Goal: Task Accomplishment & Management: Use online tool/utility

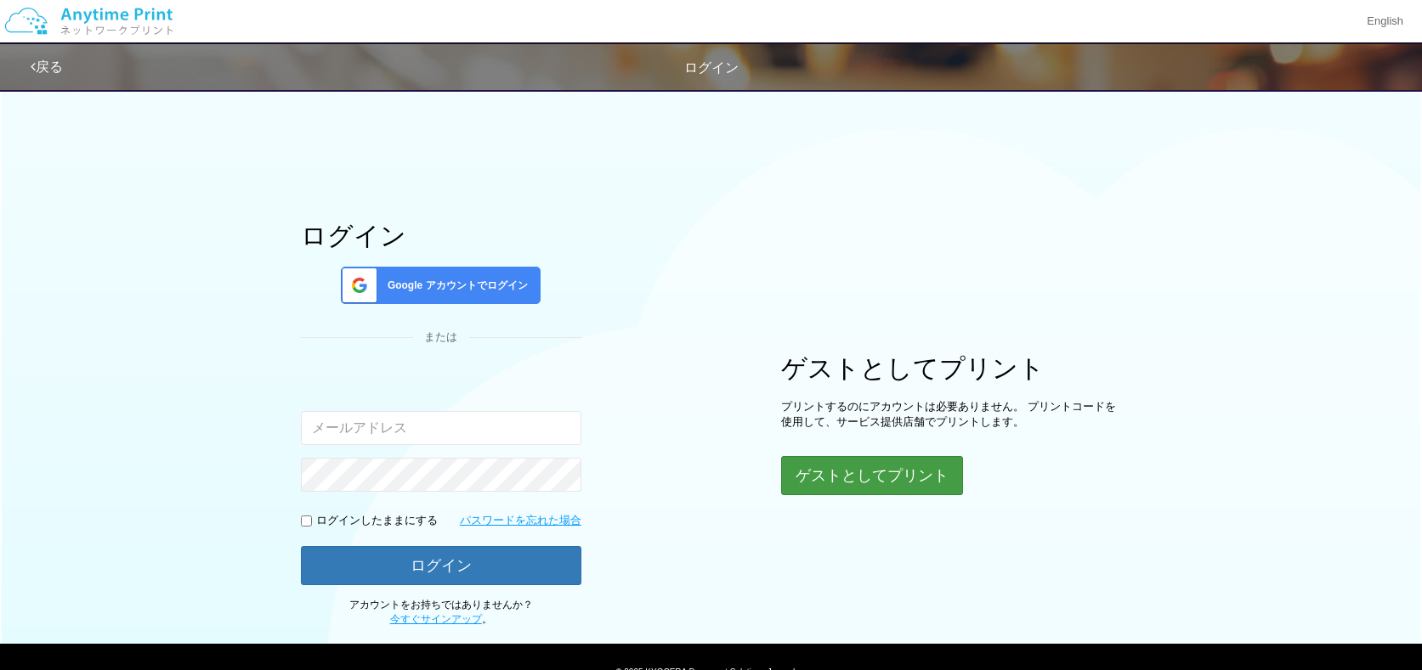
type input "[EMAIL_ADDRESS][DOMAIN_NAME]"
click at [834, 480] on button "ゲストとしてプリント" at bounding box center [871, 475] width 180 height 37
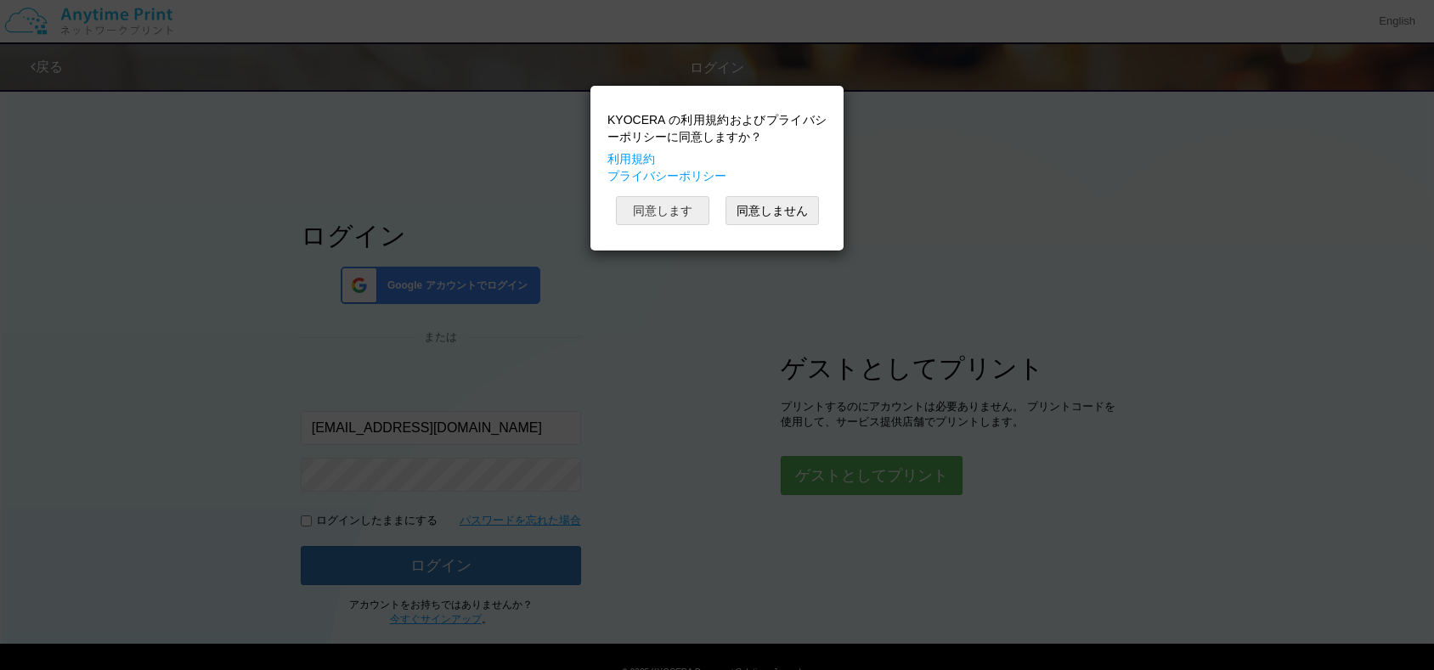
click at [670, 210] on button "同意します" at bounding box center [662, 210] width 93 height 29
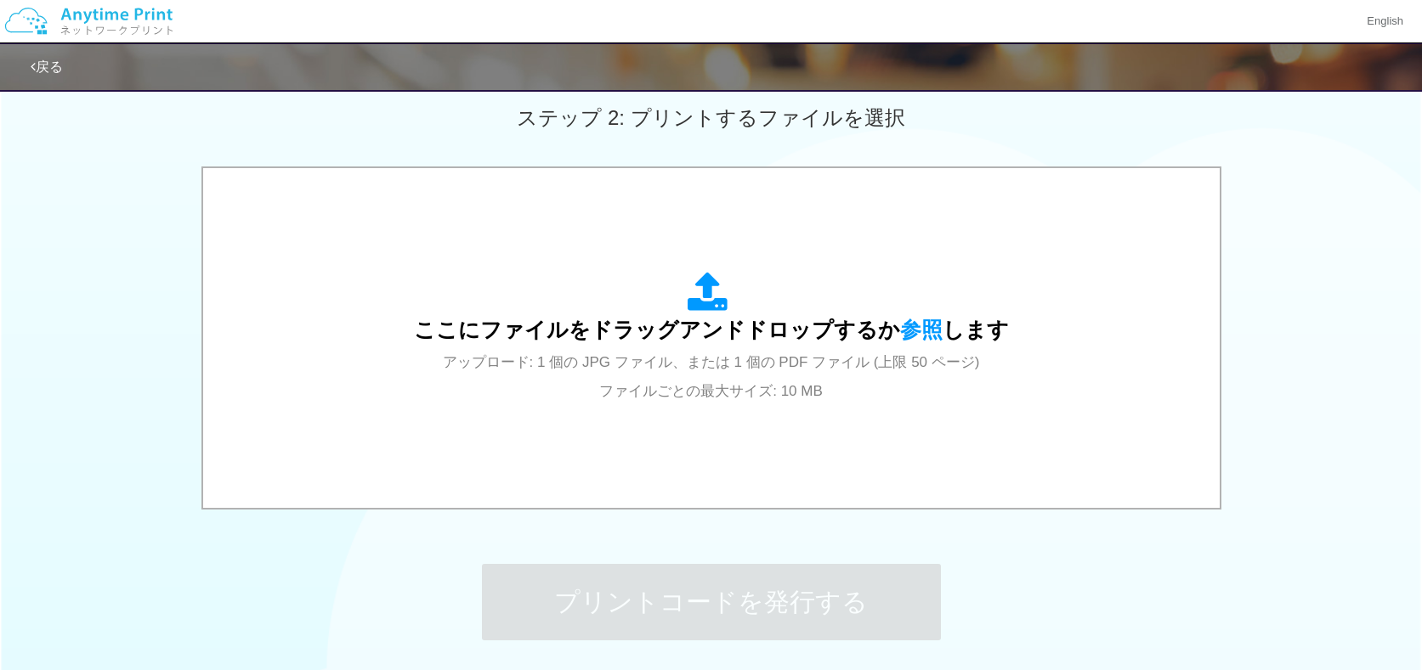
scroll to position [622, 0]
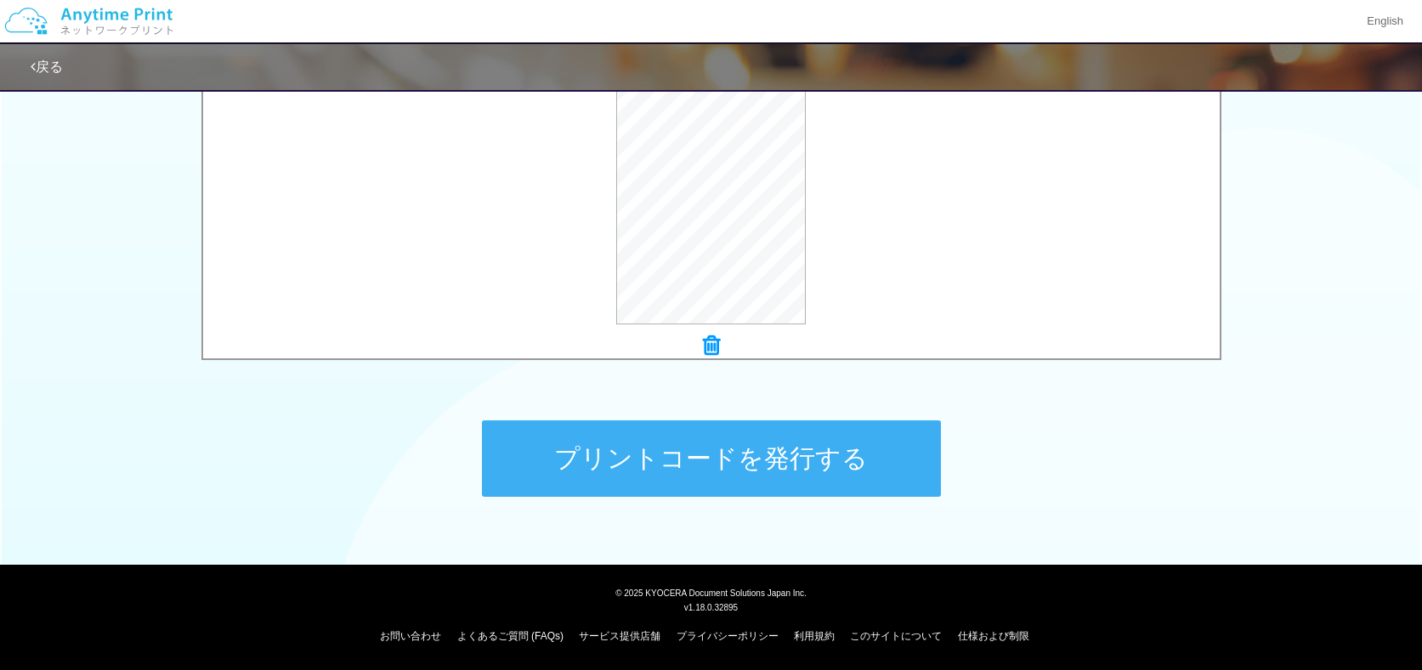
click at [691, 466] on button "プリントコードを発行する" at bounding box center [711, 459] width 459 height 76
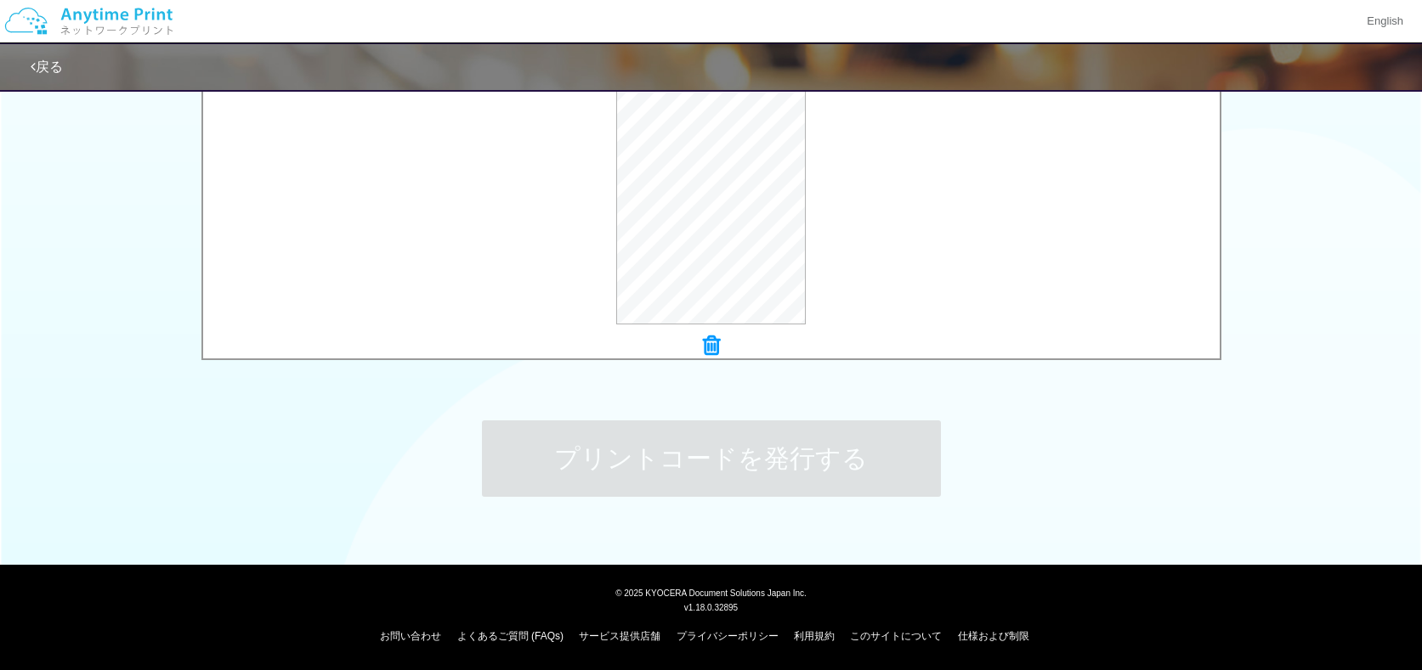
scroll to position [0, 0]
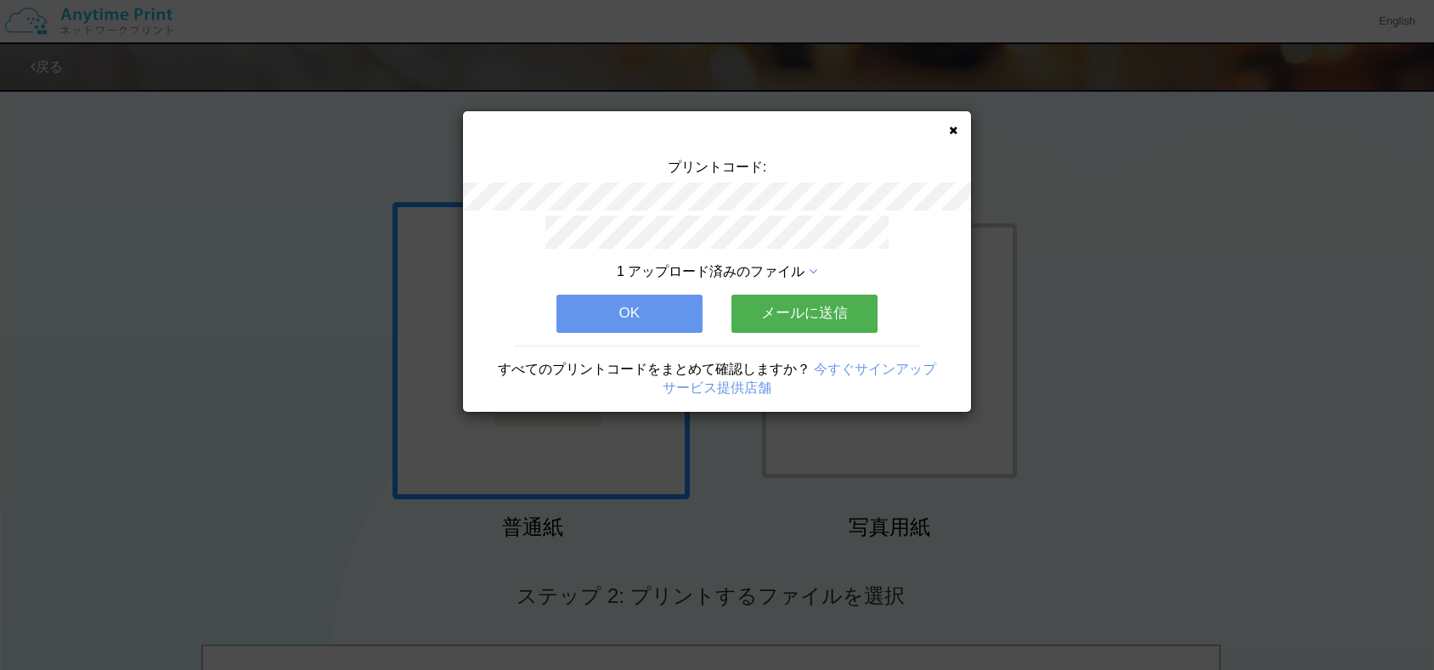
click at [781, 333] on div "1 アップロード済みのファイル OK メールに送信 すべてのプリントコードをまとめて確認しますか？ 今すぐサインアップ サービス提供店舗" at bounding box center [717, 314] width 508 height 196
click at [787, 309] on button "メールに送信" at bounding box center [805, 313] width 146 height 37
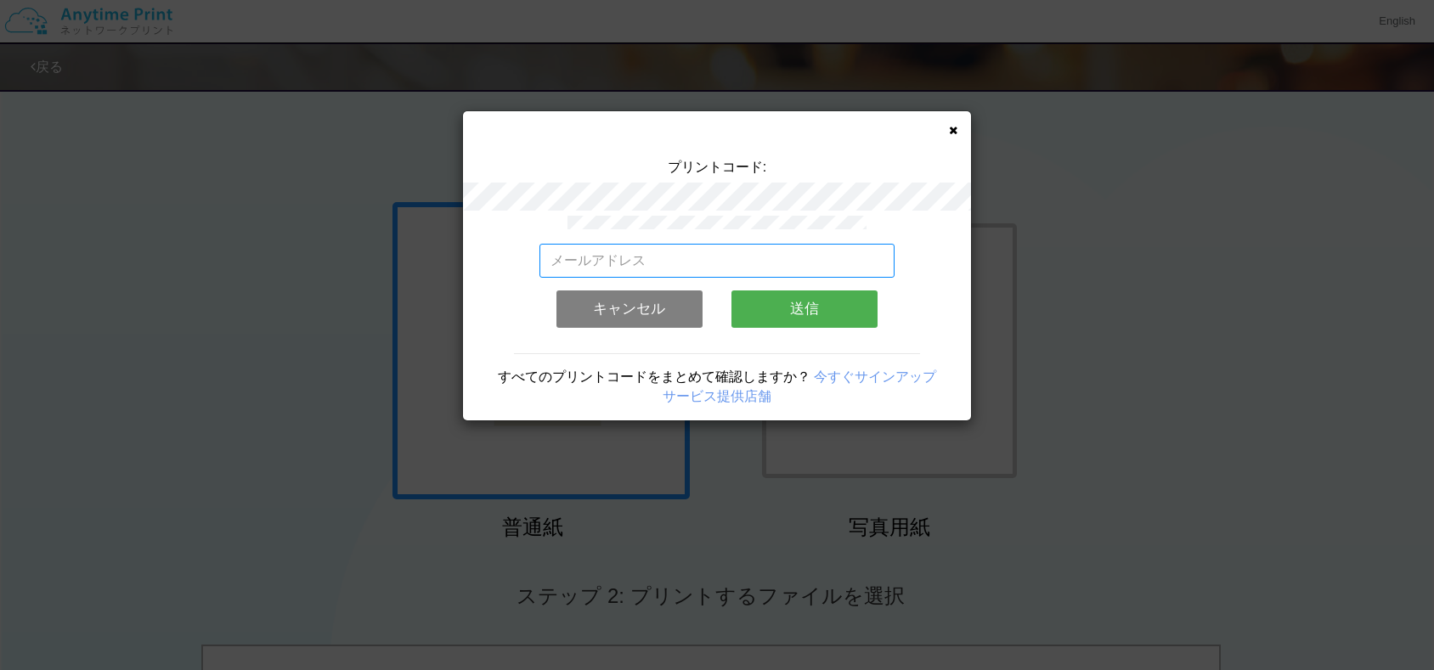
click at [696, 266] on input "email" at bounding box center [718, 261] width 356 height 34
type input "[EMAIL_ADDRESS][DOMAIN_NAME]"
click at [821, 301] on button "送信" at bounding box center [805, 309] width 146 height 37
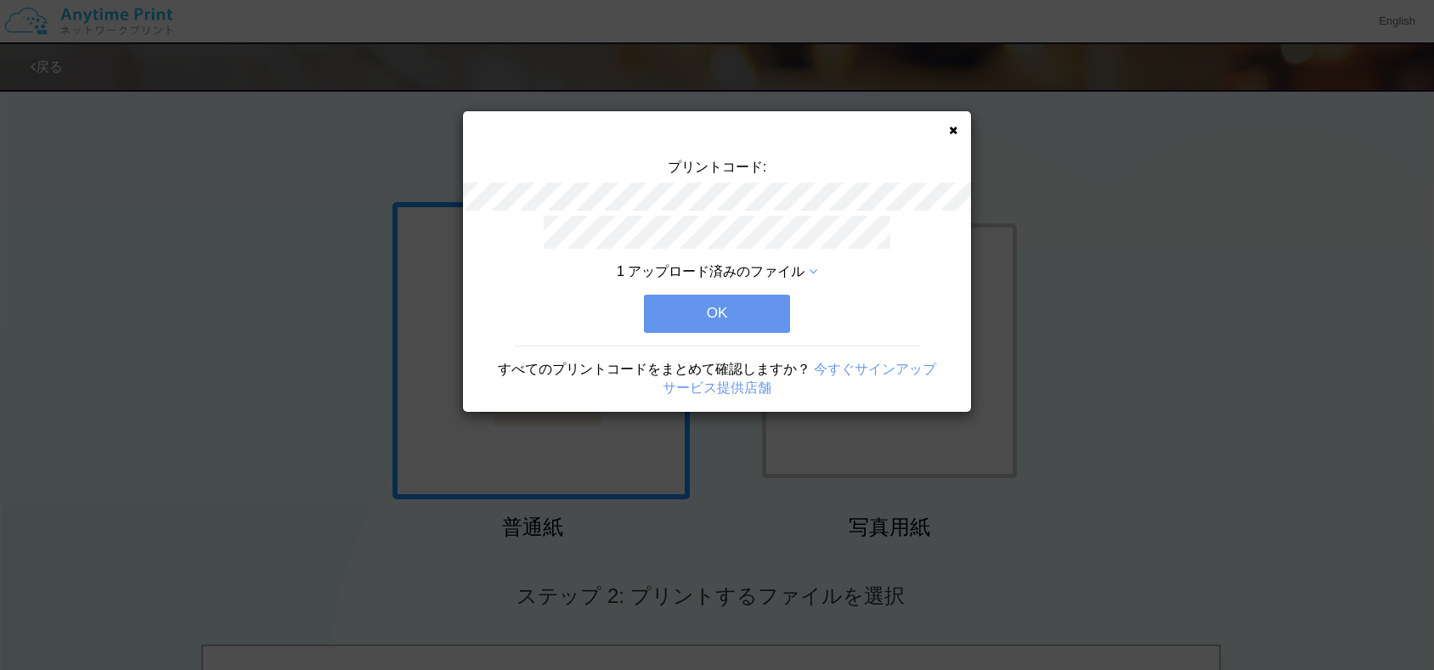
drag, startPoint x: 678, startPoint y: 321, endPoint x: 627, endPoint y: 274, distance: 69.7
click at [678, 321] on button "OK" at bounding box center [717, 313] width 146 height 37
